Goal: Task Accomplishment & Management: Manage account settings

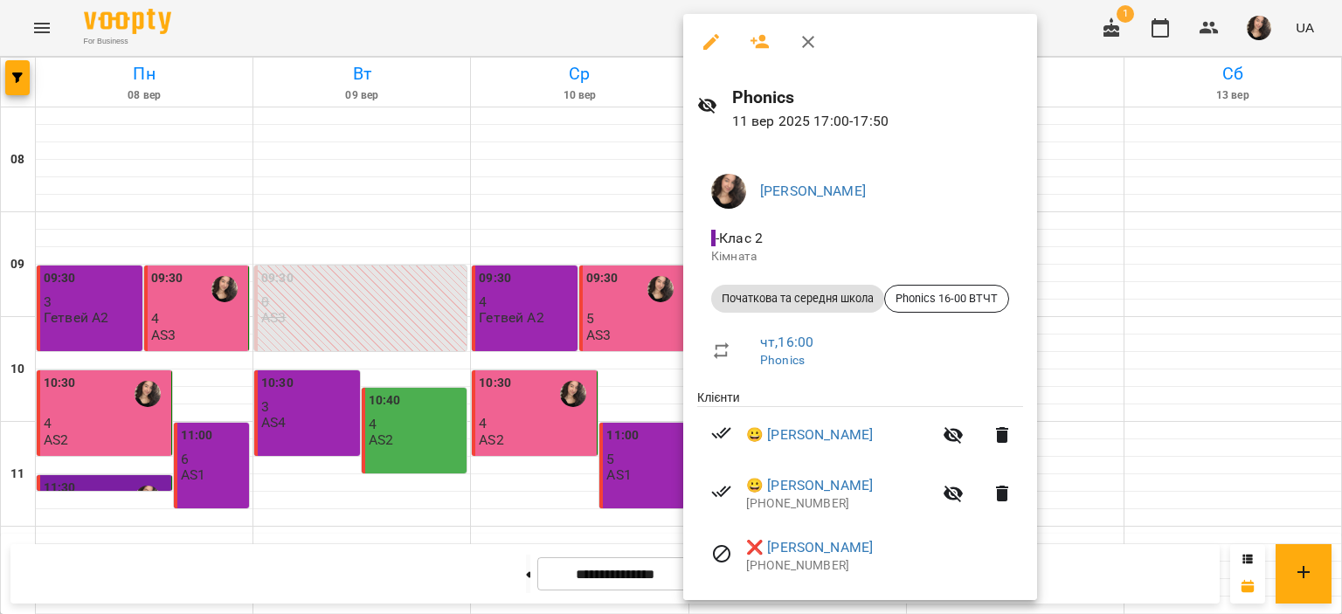
click at [402, 212] on div at bounding box center [671, 307] width 1342 height 614
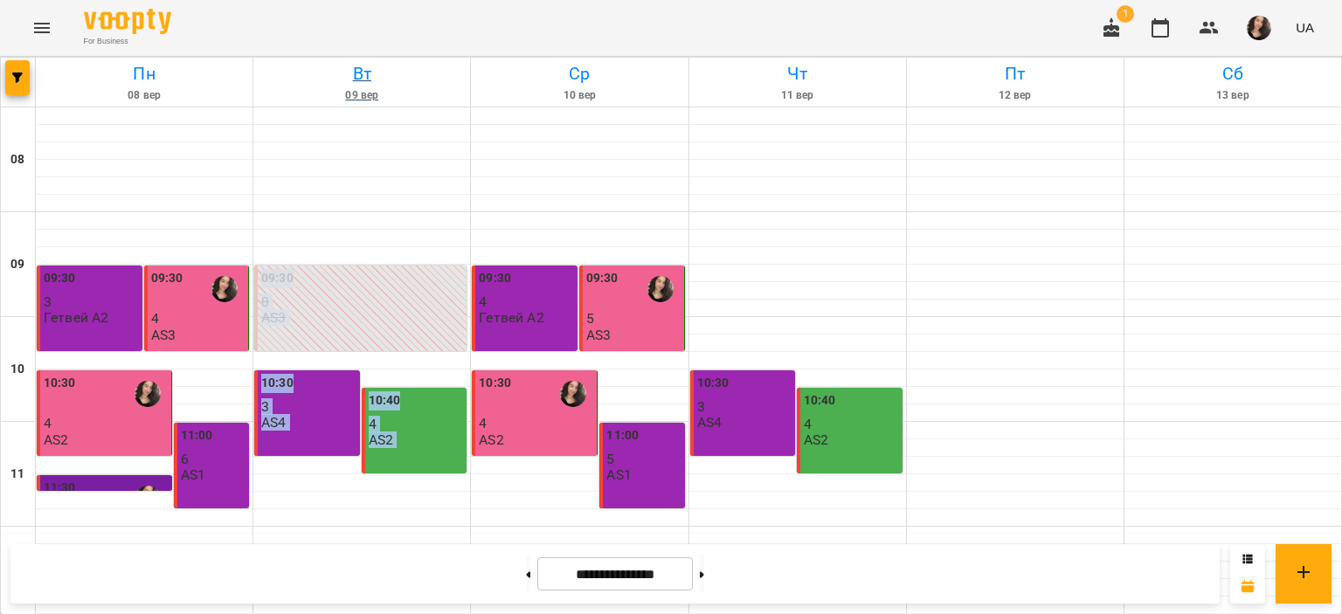
drag, startPoint x: 0, startPoint y: 0, endPoint x: 404, endPoint y: 105, distance: 416.9
click at [362, 29] on div "For Business 1 UA" at bounding box center [671, 28] width 1342 height 56
click at [39, 21] on icon "Menu" at bounding box center [41, 27] width 21 height 21
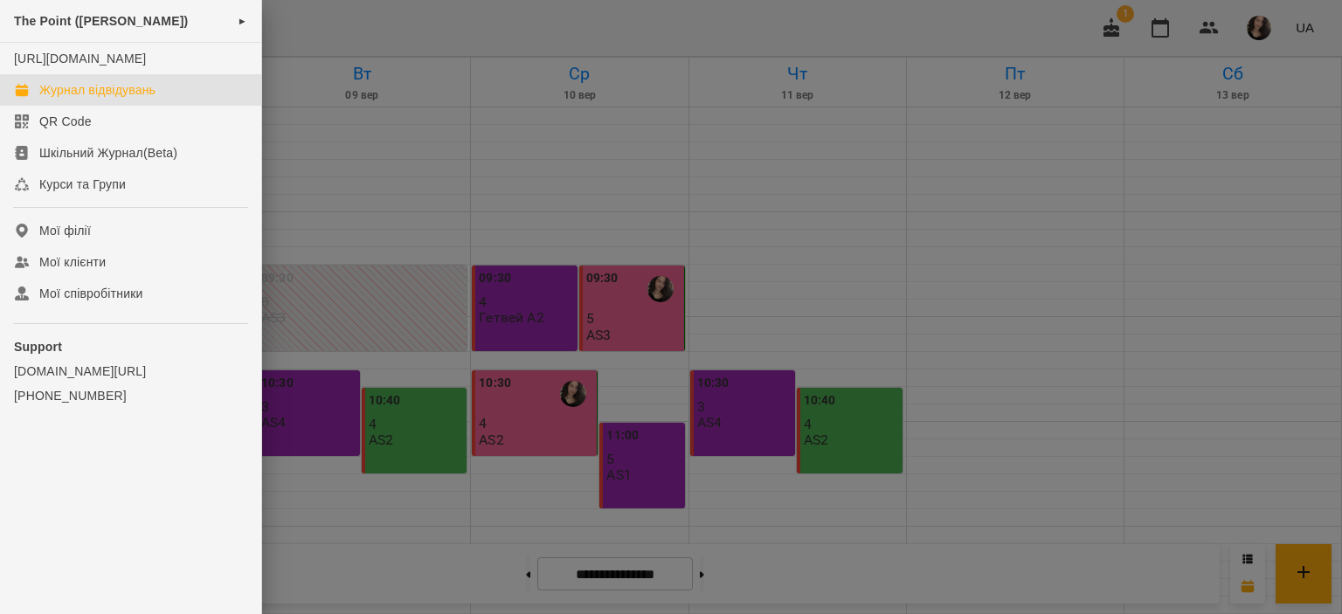
click at [39, 21] on span "The Point ([PERSON_NAME])" at bounding box center [101, 21] width 174 height 14
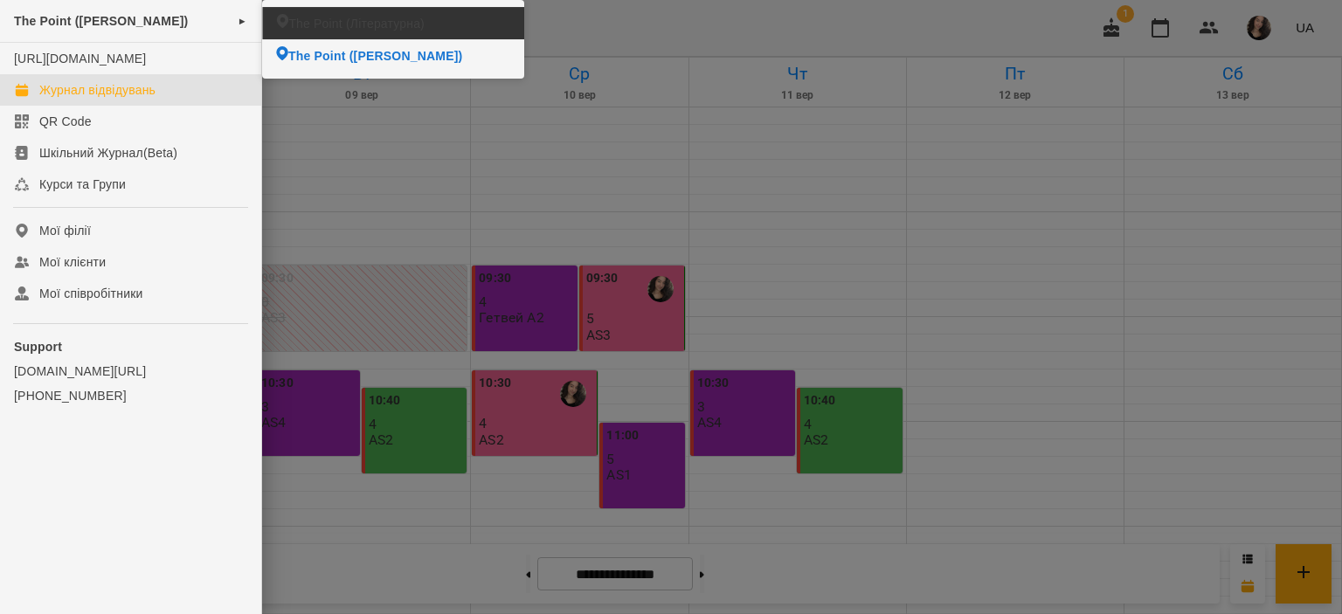
click at [289, 10] on li "The Point (Літературна)" at bounding box center [392, 23] width 261 height 32
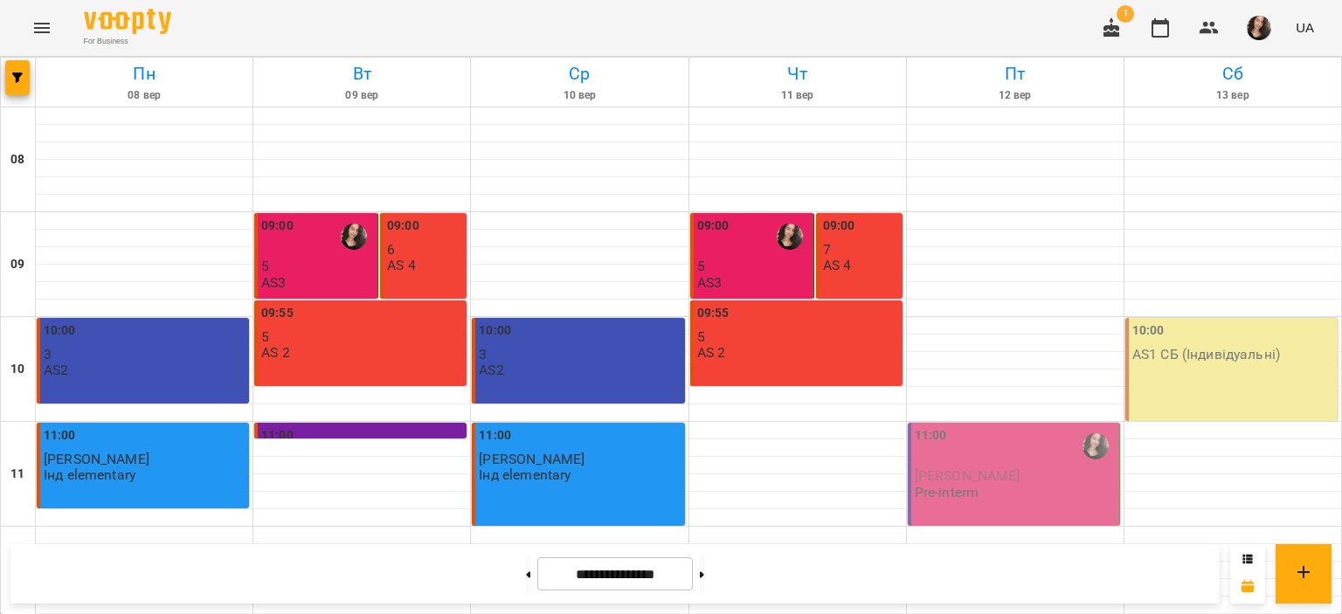
scroll to position [21, 0]
click at [44, 24] on icon "Menu" at bounding box center [42, 28] width 16 height 10
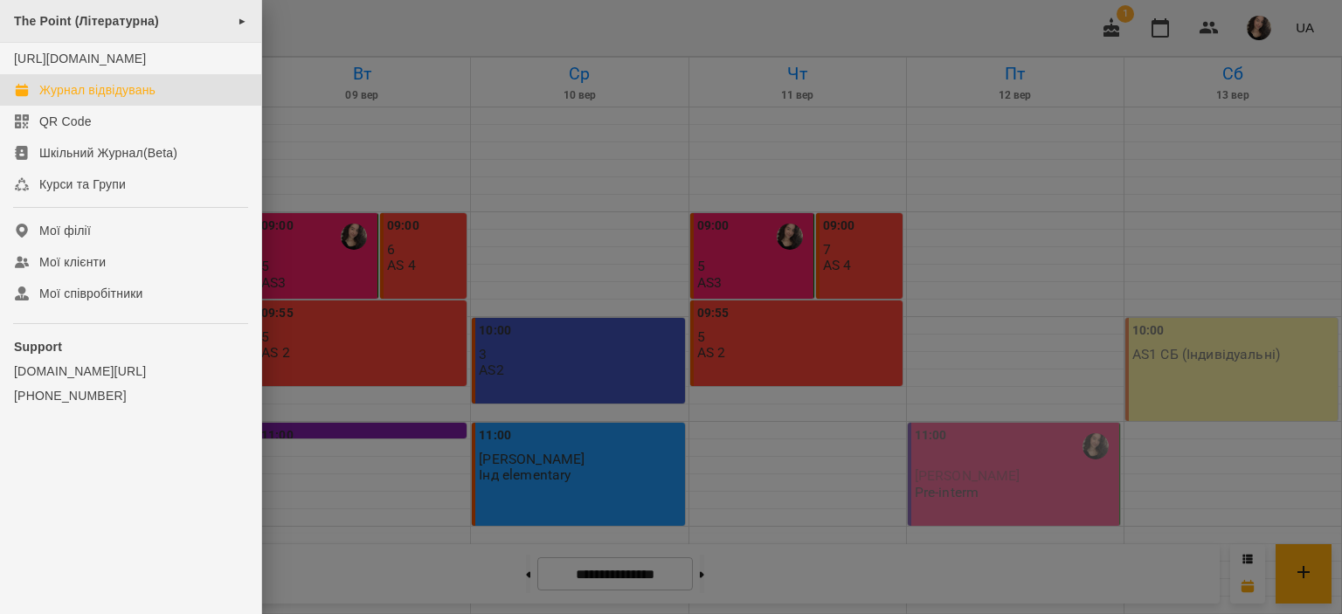
click at [73, 24] on span "The Point (Літературна)" at bounding box center [86, 21] width 145 height 14
click at [562, 24] on div at bounding box center [671, 307] width 1342 height 614
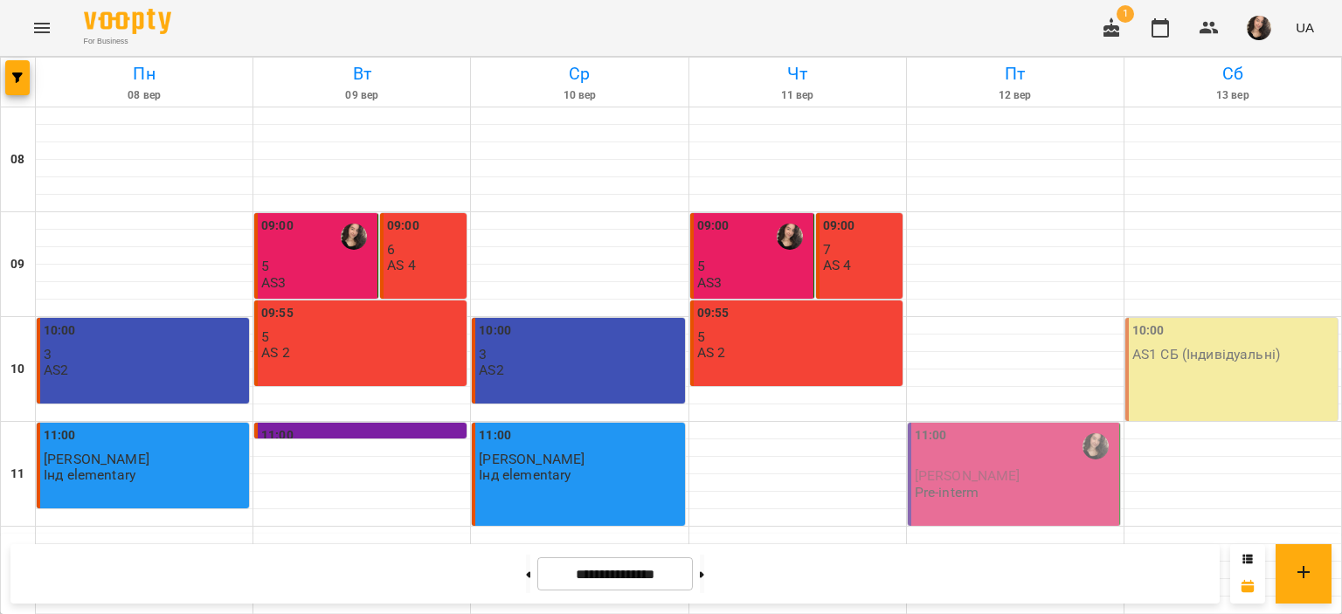
scroll to position [826, 0]
click at [704, 570] on button at bounding box center [702, 574] width 4 height 38
type input "**********"
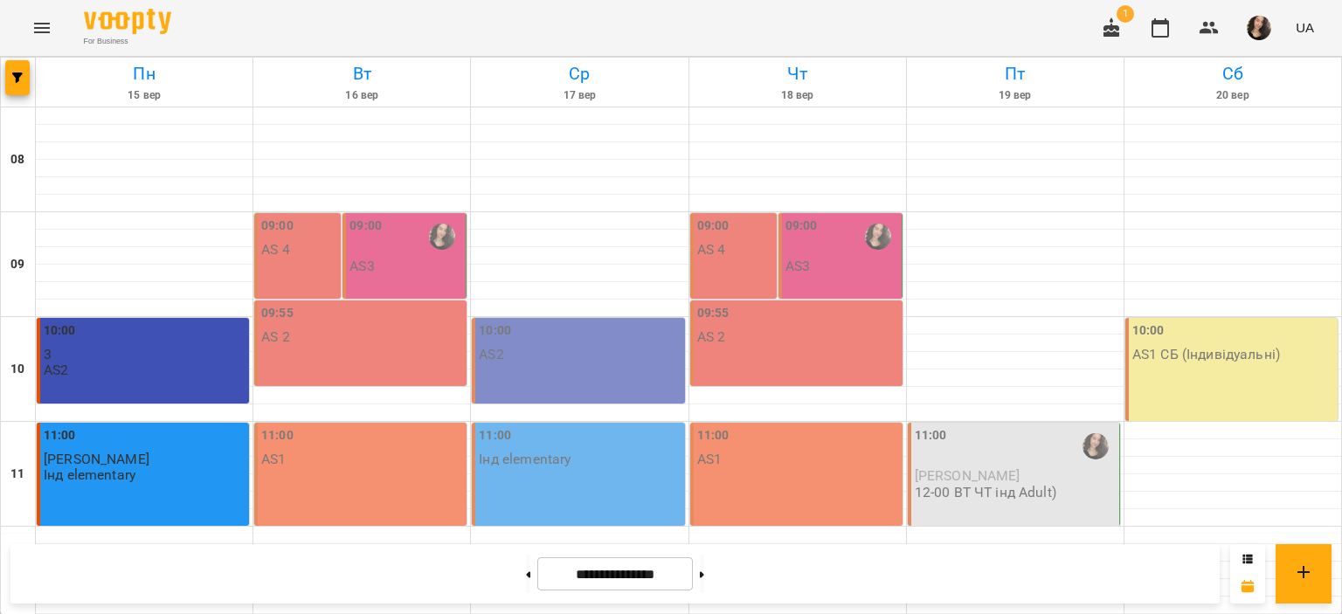
scroll to position [0, 0]
click at [14, 76] on icon "button" at bounding box center [17, 77] width 10 height 10
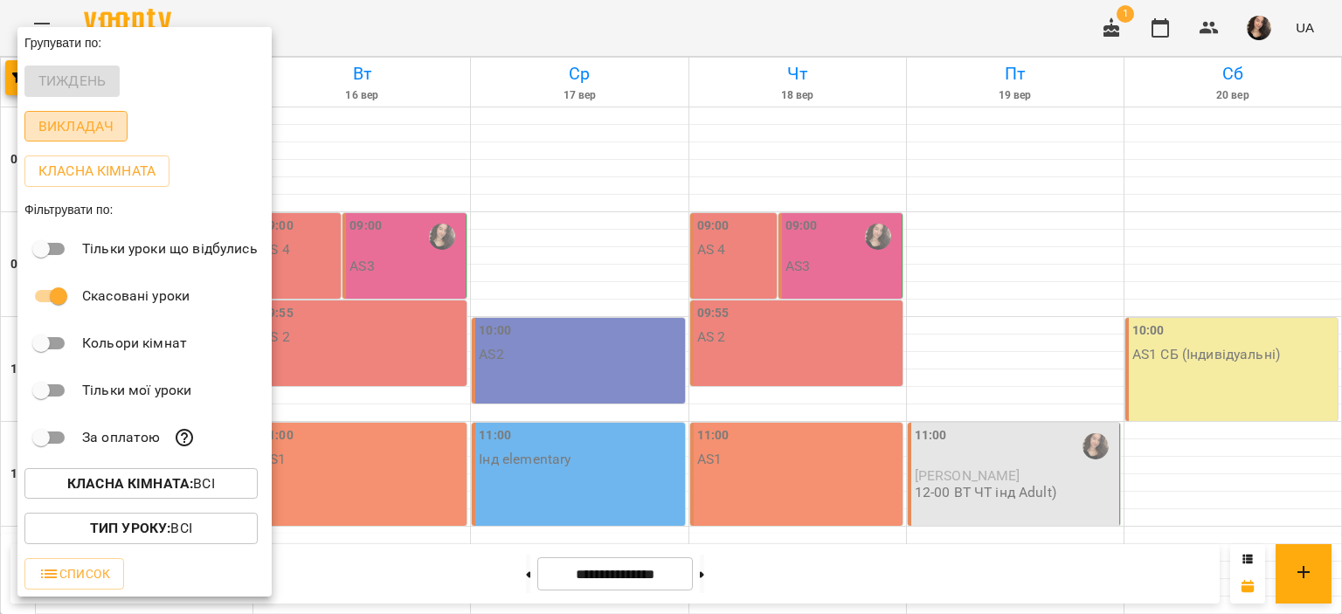
click at [75, 121] on p "Викладач" at bounding box center [75, 126] width 75 height 21
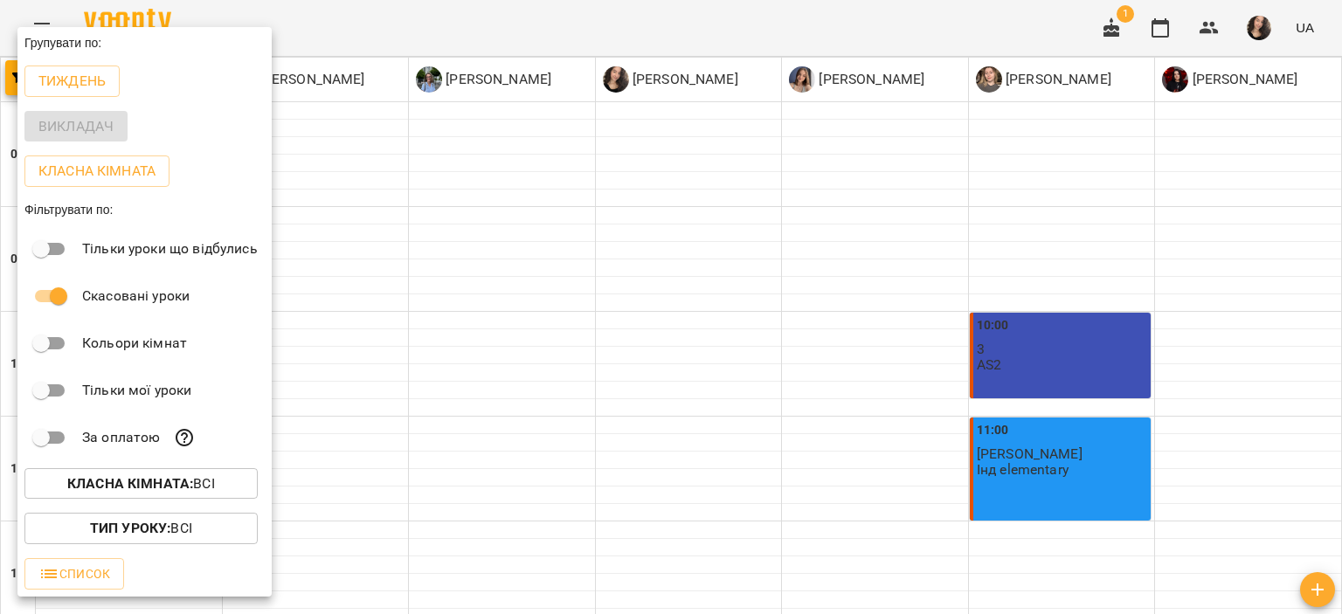
click at [1305, 528] on div at bounding box center [671, 307] width 1342 height 614
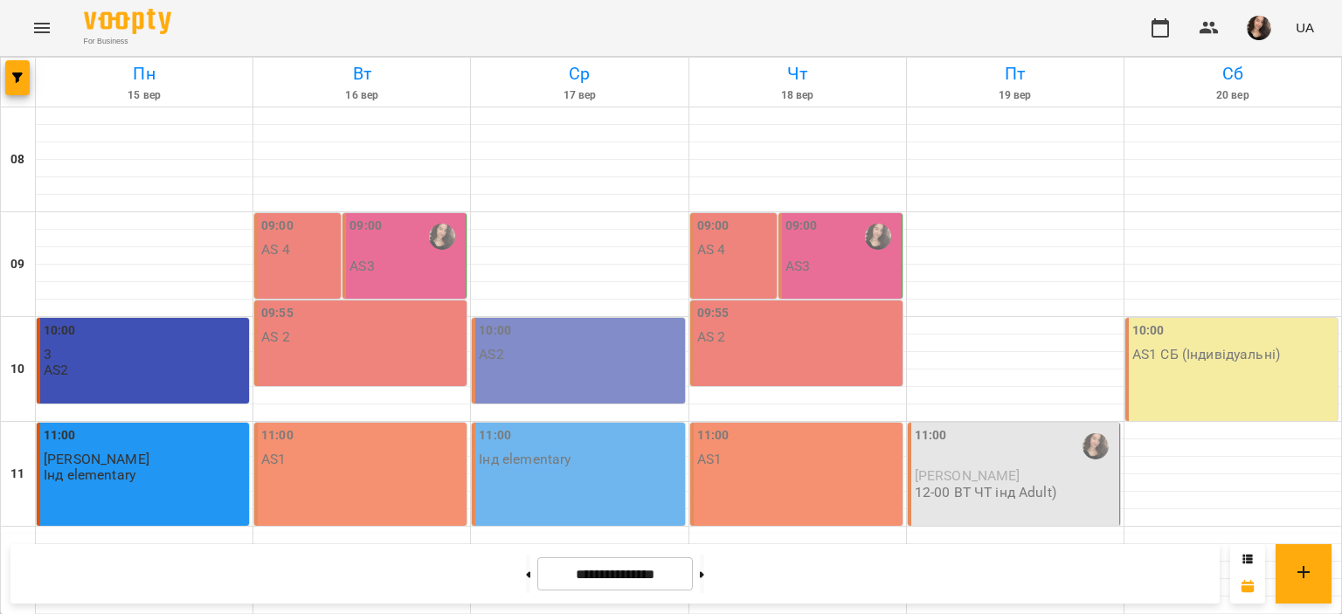
click at [402, 244] on div "09:00" at bounding box center [405, 237] width 113 height 40
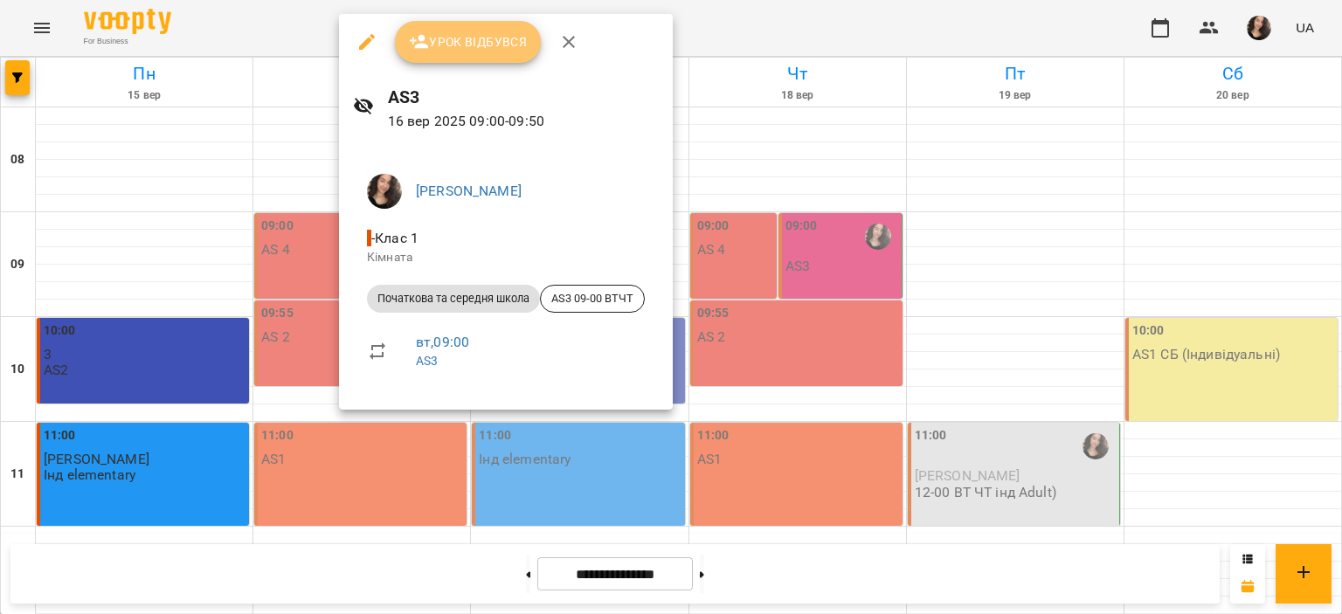
click at [440, 33] on span "Урок відбувся" at bounding box center [468, 41] width 119 height 21
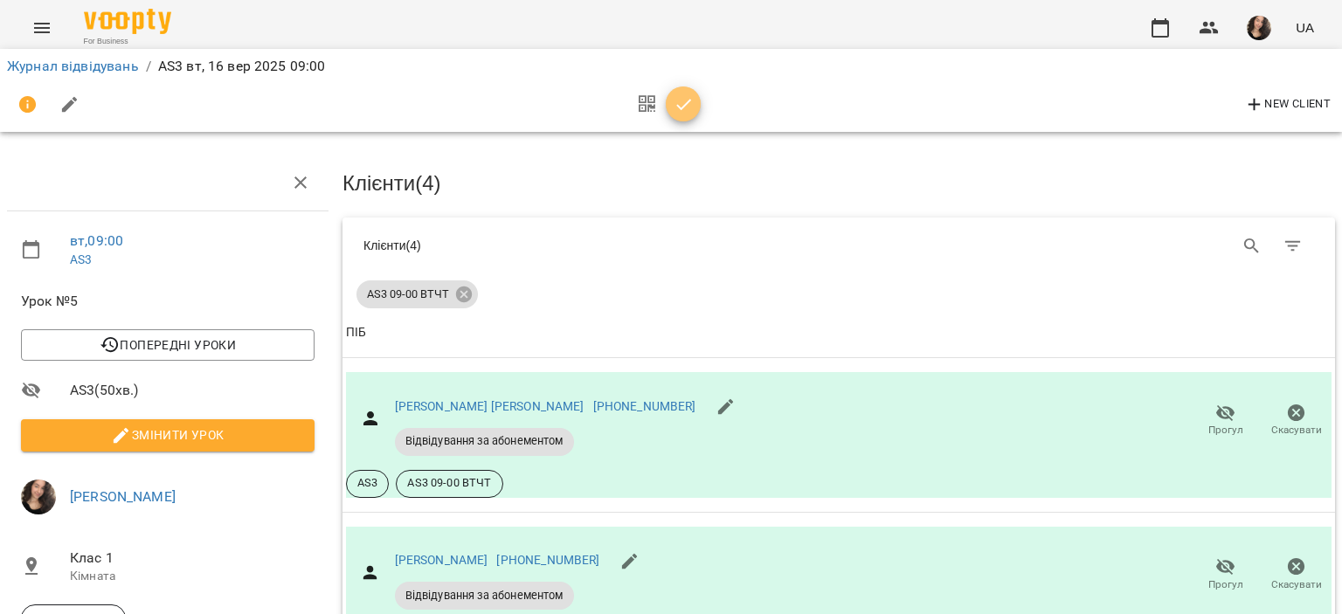
click at [670, 106] on span "button" at bounding box center [683, 104] width 35 height 21
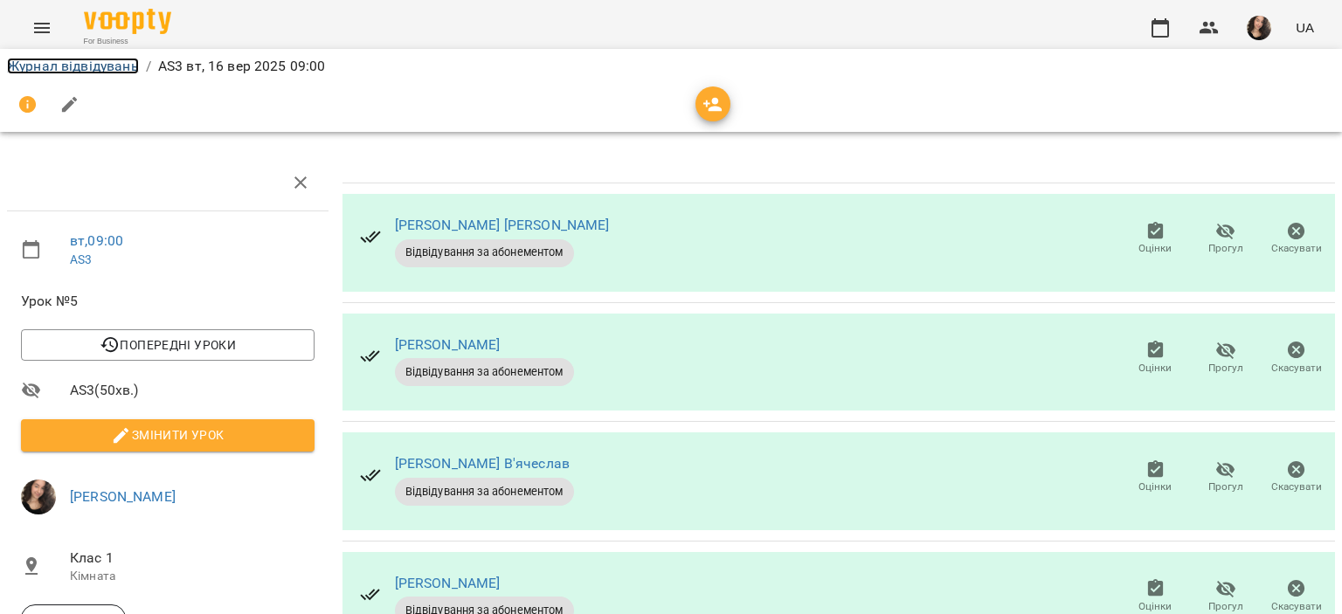
click at [36, 67] on link "Журнал відвідувань" at bounding box center [73, 66] width 132 height 17
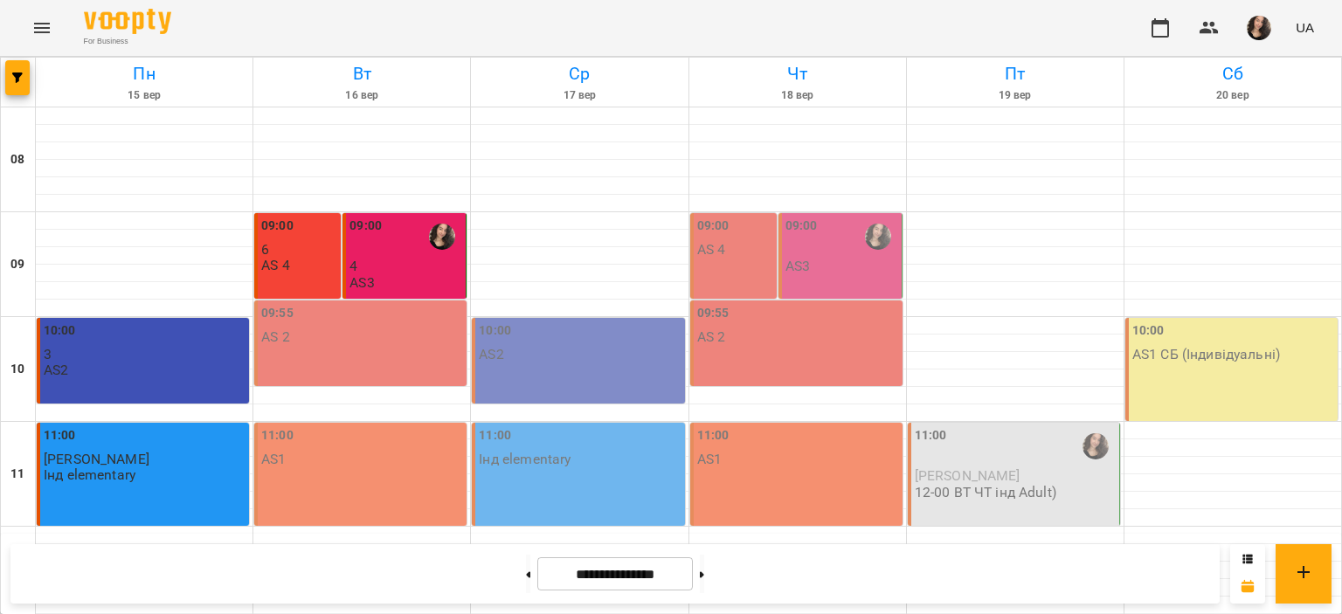
scroll to position [22, 0]
click at [361, 259] on p "4" at bounding box center [405, 266] width 113 height 15
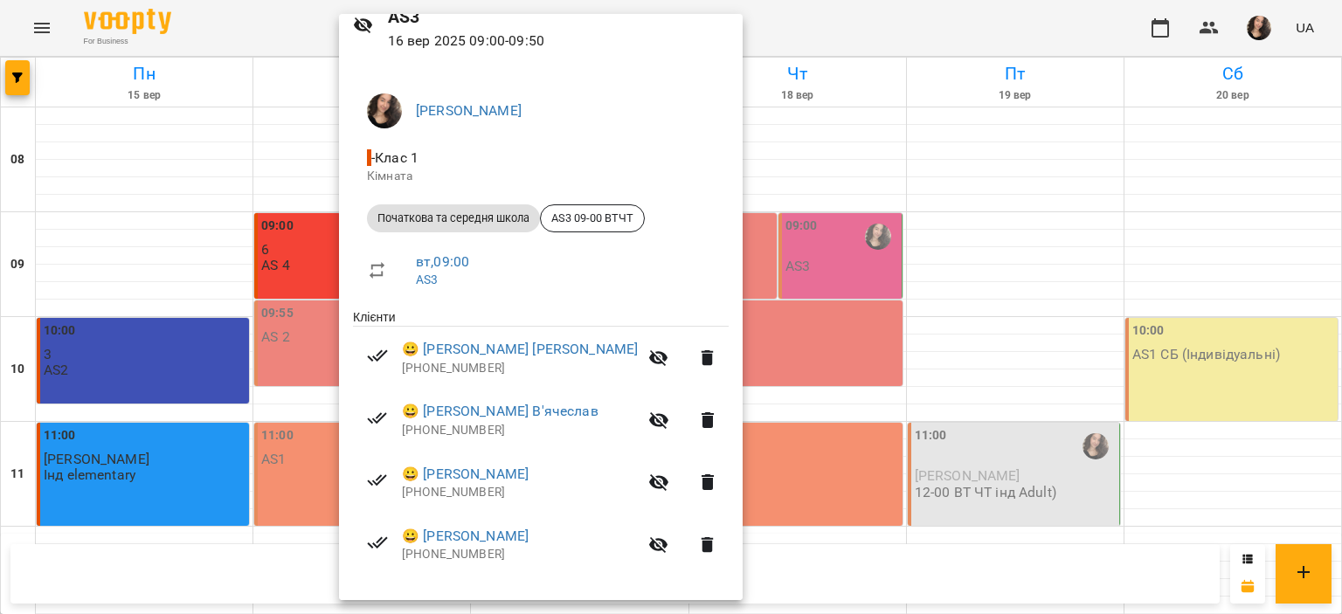
scroll to position [86, 0]
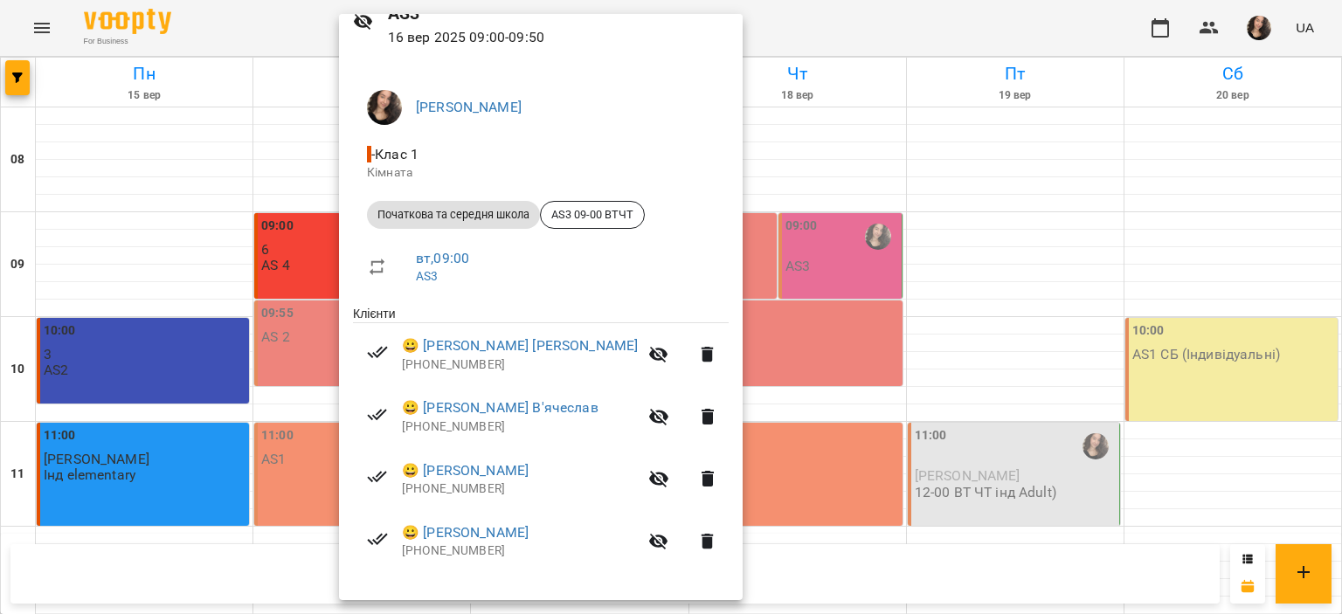
click at [270, 29] on div at bounding box center [671, 307] width 1342 height 614
